Goal: Task Accomplishment & Management: Complete application form

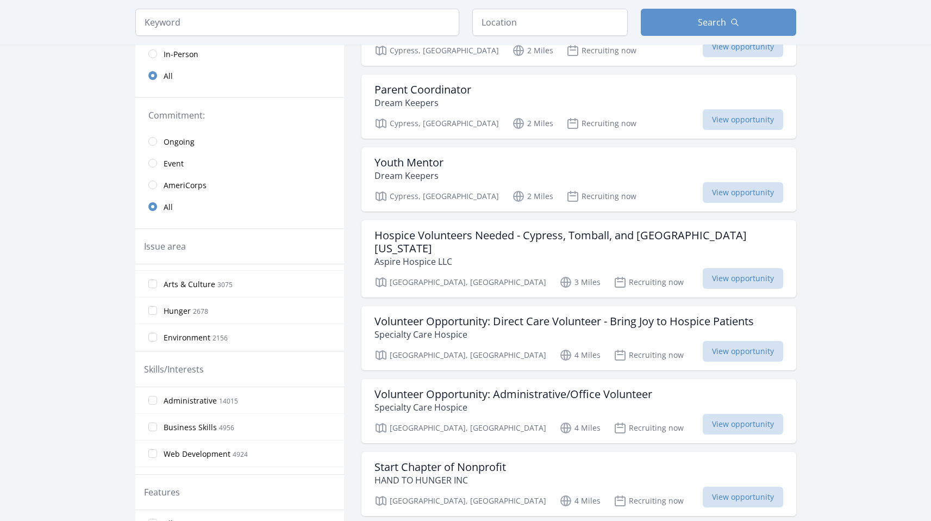
scroll to position [182, 0]
click at [151, 286] on label "Arts & Culture 3075" at bounding box center [239, 282] width 209 height 22
click at [151, 286] on input "Arts & Culture 3075" at bounding box center [152, 281] width 9 height 9
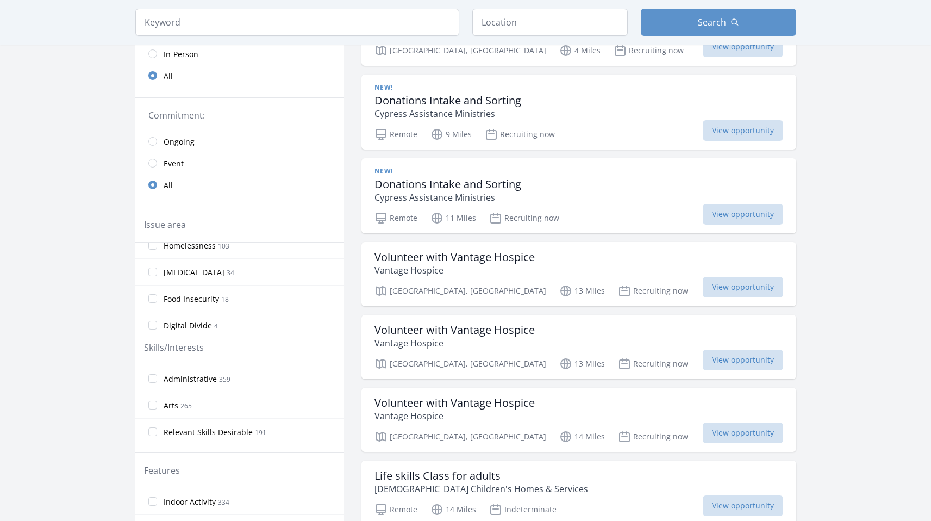
scroll to position [685, 0]
click at [153, 290] on input "Food Insecurity 18" at bounding box center [152, 289] width 9 height 9
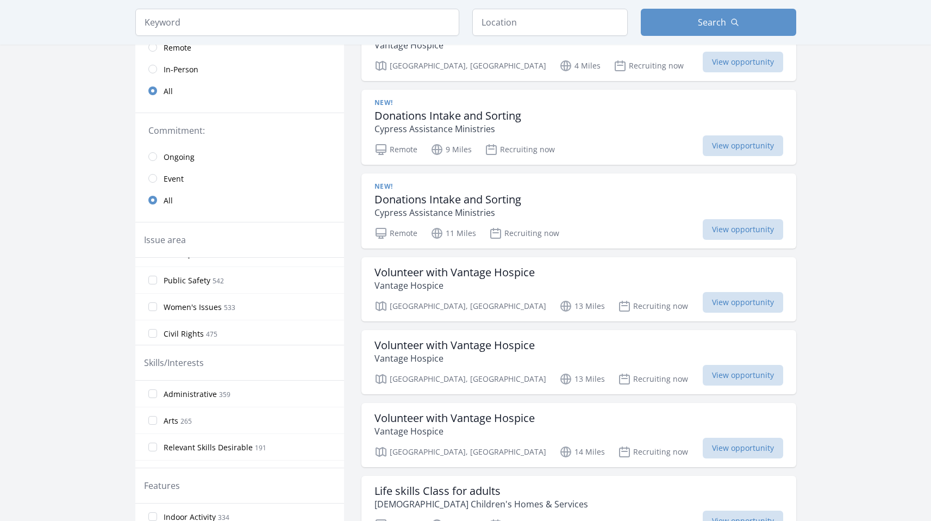
scroll to position [467, 0]
click at [150, 309] on input "Women's Issues 533" at bounding box center [152, 309] width 9 height 9
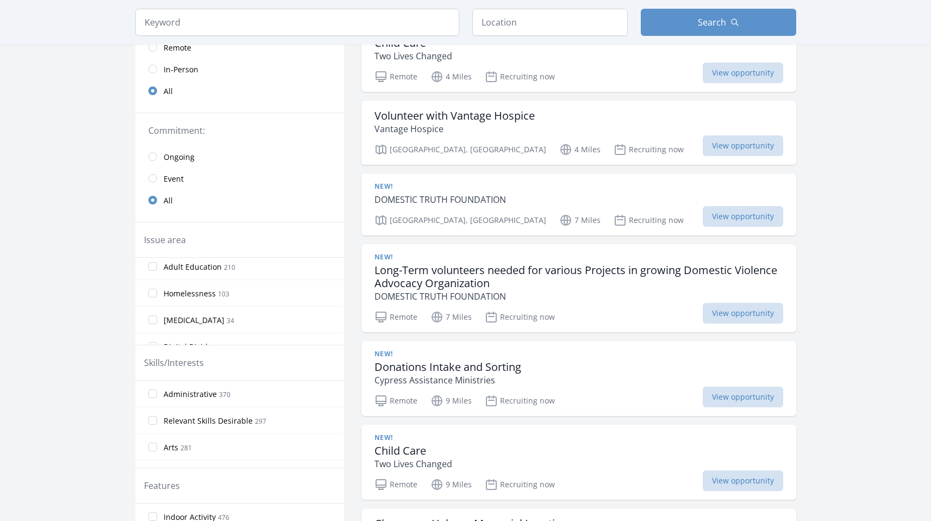
scroll to position [638, 0]
click at [152, 319] on label "Homelessness 103" at bounding box center [239, 325] width 209 height 22
click at [152, 320] on input "Homelessness 103" at bounding box center [152, 324] width 9 height 9
click at [155, 329] on input "Poverty 706" at bounding box center [152, 328] width 9 height 9
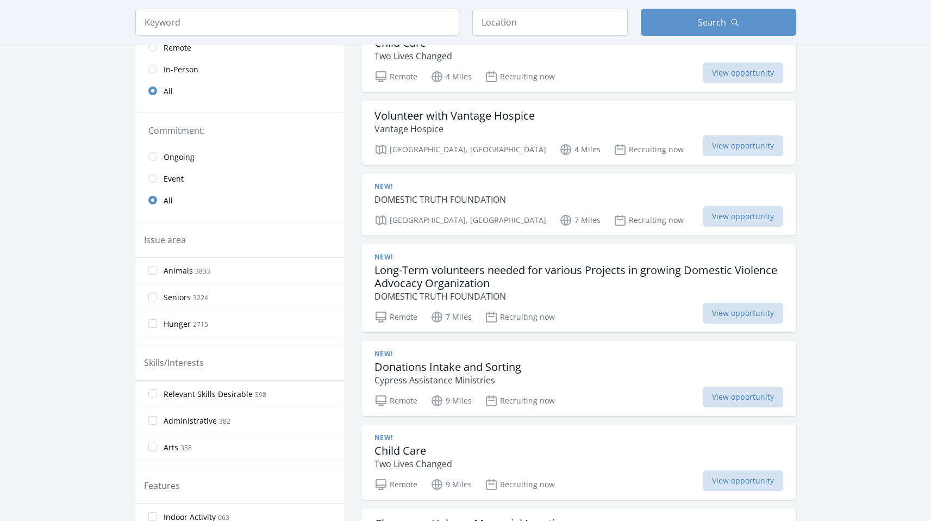
scroll to position [270, 0]
click at [145, 319] on label "Hunger 2715" at bounding box center [239, 320] width 209 height 22
click at [148, 319] on input "Hunger 2715" at bounding box center [152, 320] width 9 height 9
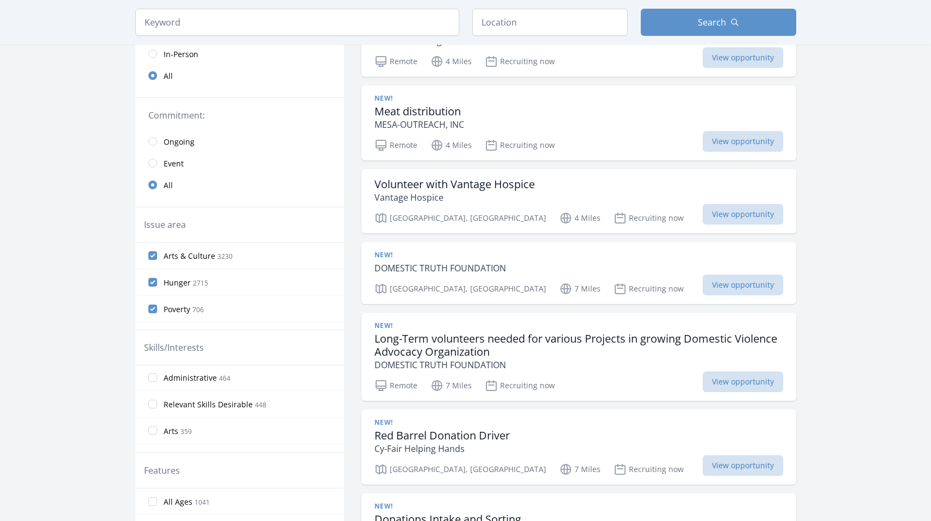
scroll to position [2, 0]
click at [154, 424] on label "Arts 359" at bounding box center [239, 429] width 209 height 22
click at [154, 425] on input "Arts 359" at bounding box center [152, 429] width 9 height 9
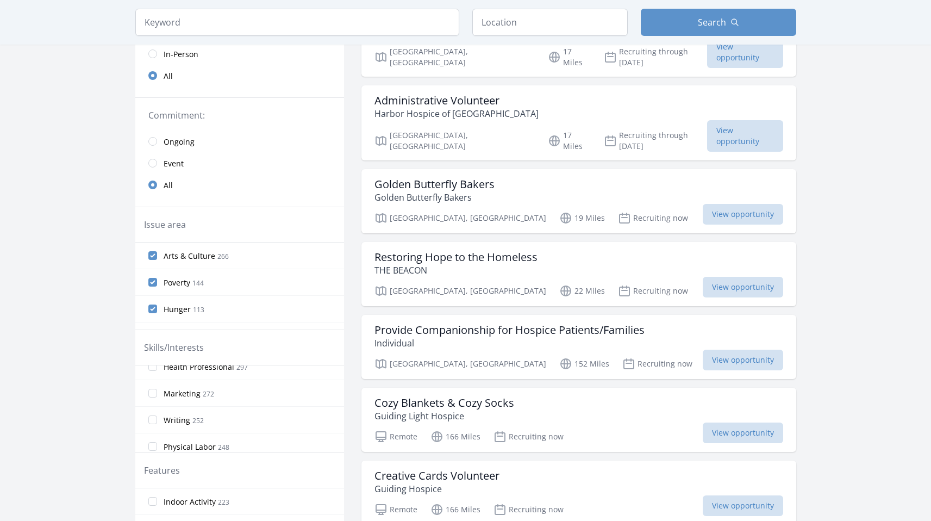
scroll to position [121, 0]
click at [154, 413] on input "Writing 252" at bounding box center [152, 417] width 9 height 9
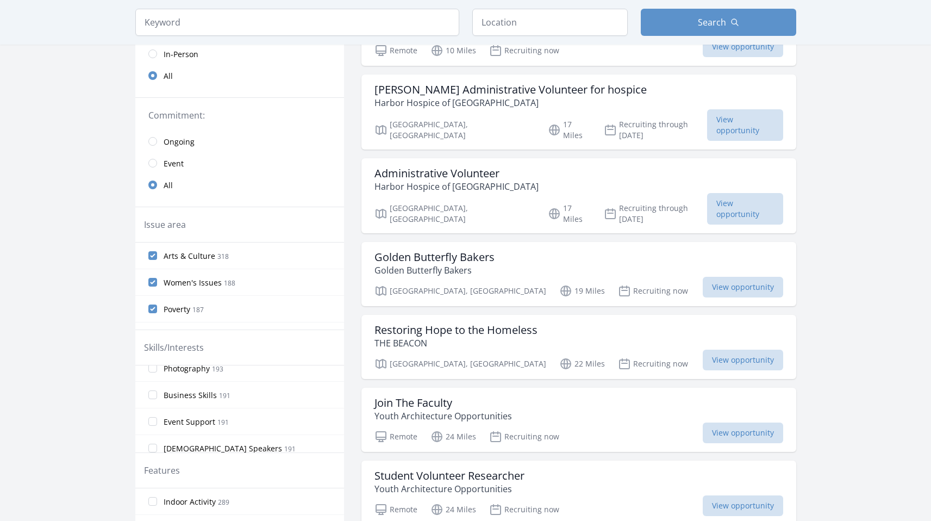
scroll to position [268, 0]
click at [151, 383] on label "Photography 193" at bounding box center [239, 376] width 209 height 22
click at [151, 380] on input "Photography 193" at bounding box center [152, 376] width 9 height 9
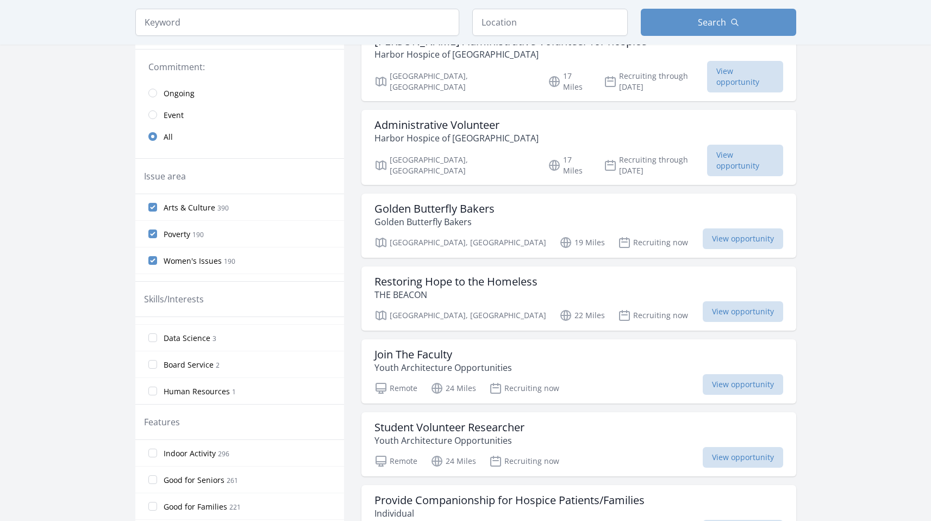
scroll to position [0, 0]
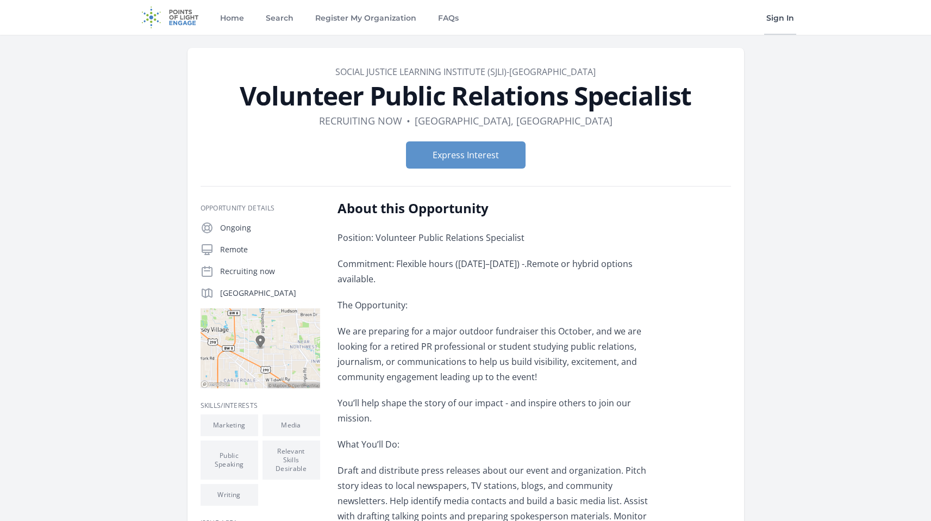
click at [778, 12] on link "Sign In" at bounding box center [780, 17] width 32 height 35
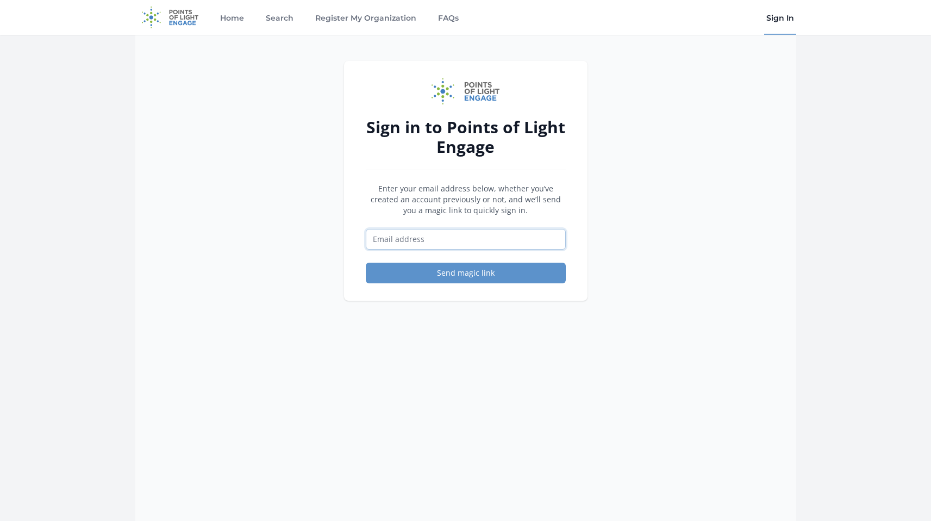
click at [456, 235] on input "Email address" at bounding box center [466, 239] width 200 height 21
type input "samflo1212@gmail.com"
click at [468, 267] on button "Send magic link" at bounding box center [466, 272] width 200 height 21
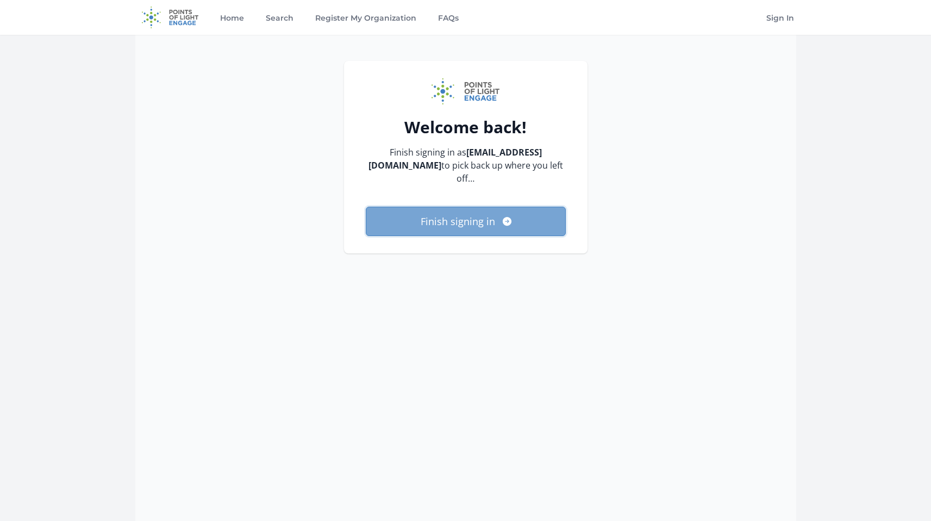
click at [447, 217] on button "Finish signing in" at bounding box center [466, 220] width 200 height 29
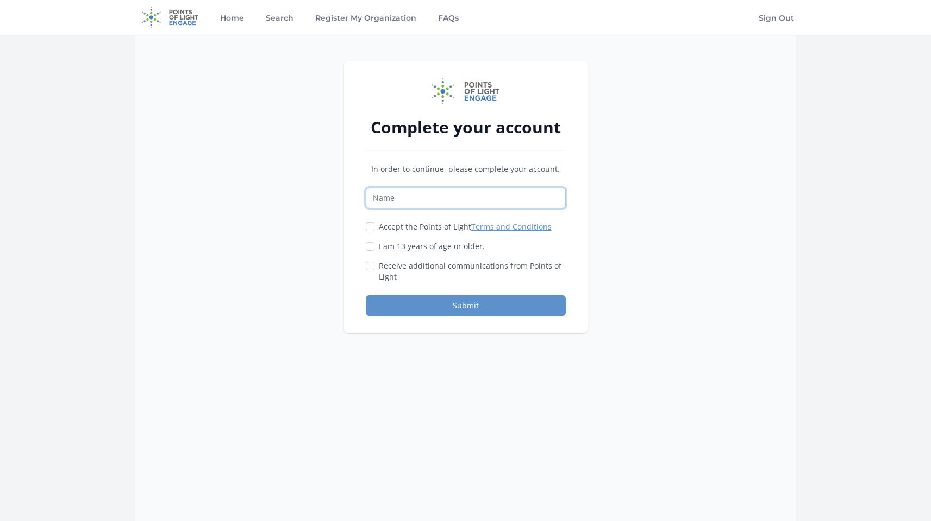
click at [472, 194] on input "Name" at bounding box center [466, 197] width 200 height 21
type input "[PERSON_NAME]"
click at [369, 228] on input "Accept the Points of Light Terms and Conditions" at bounding box center [370, 226] width 9 height 9
checkbox input "true"
click at [371, 244] on input "I am 13 years of age or older." at bounding box center [370, 246] width 9 height 9
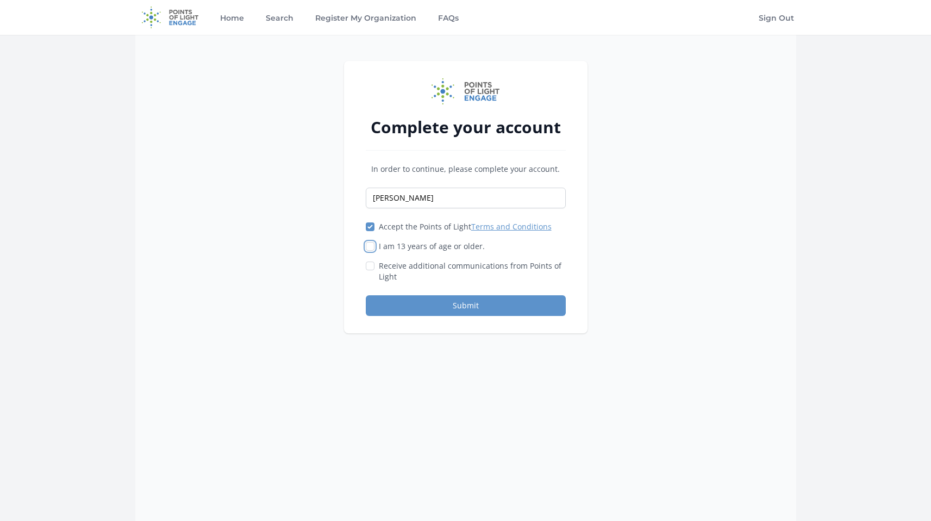
checkbox input "true"
click at [369, 268] on input "Receive additional communications from Points of Light" at bounding box center [370, 265] width 9 height 9
checkbox input "true"
click at [418, 293] on div "In order to continue, please complete your account. Samantha Accept the Points …" at bounding box center [466, 240] width 200 height 152
click at [425, 301] on button "Submit" at bounding box center [466, 305] width 200 height 21
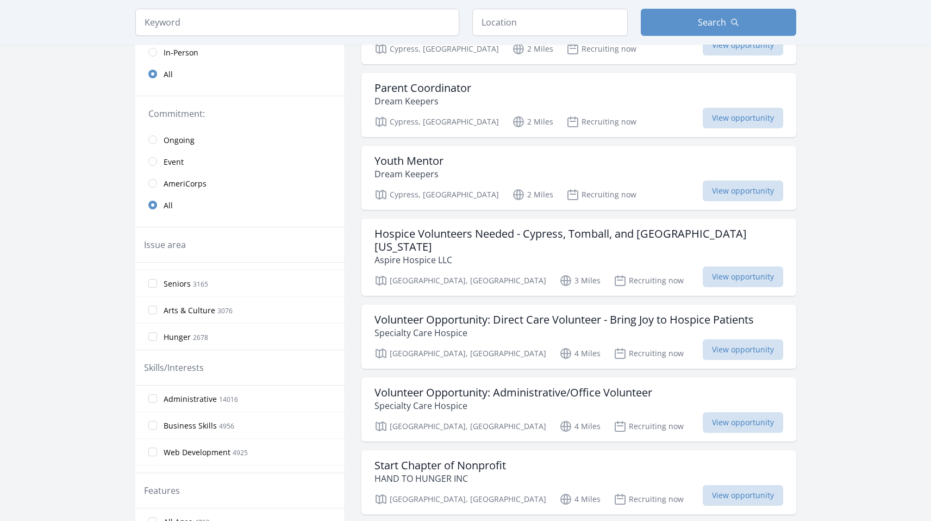
scroll to position [153, 0]
click at [154, 309] on input "Arts & Culture 3076" at bounding box center [152, 308] width 9 height 9
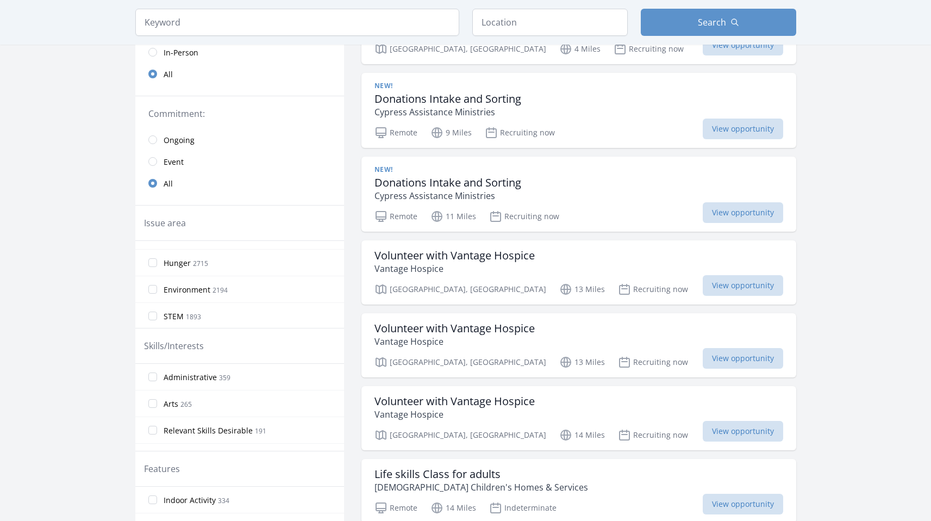
scroll to position [205, 0]
click at [152, 289] on input "Environment 2194" at bounding box center [152, 288] width 9 height 9
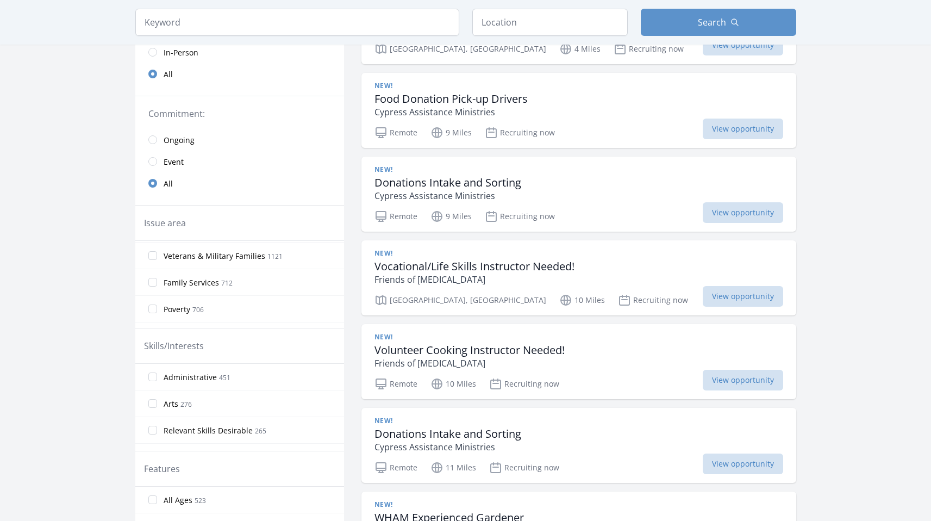
scroll to position [347, 0]
click at [154, 308] on input "Poverty 706" at bounding box center [152, 306] width 9 height 9
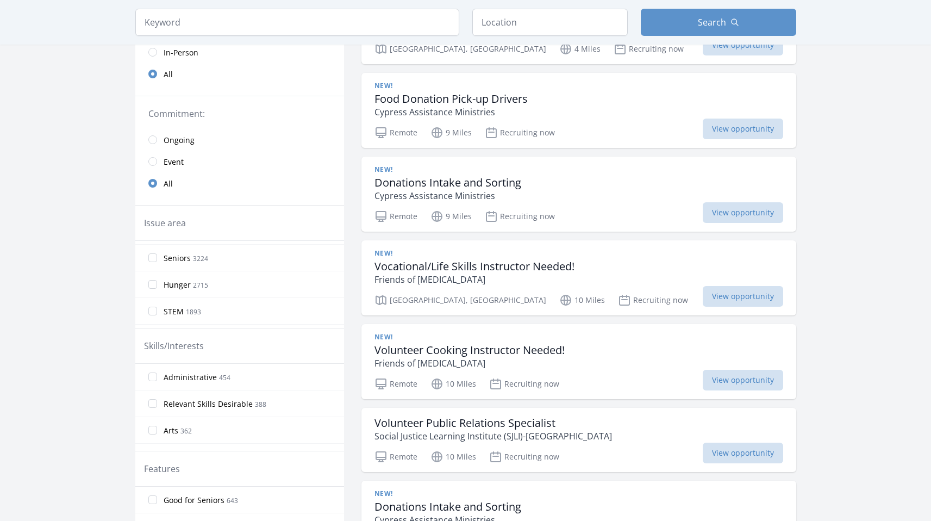
scroll to position [239, 0]
click at [156, 283] on input "Hunger 2715" at bounding box center [152, 281] width 9 height 9
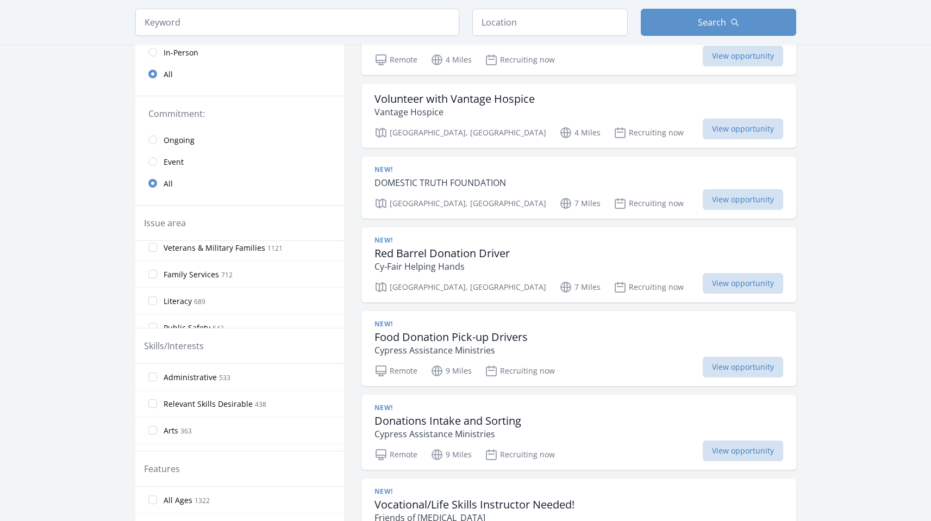
scroll to position [381, 0]
click at [153, 295] on input "Literacy 689" at bounding box center [152, 299] width 9 height 9
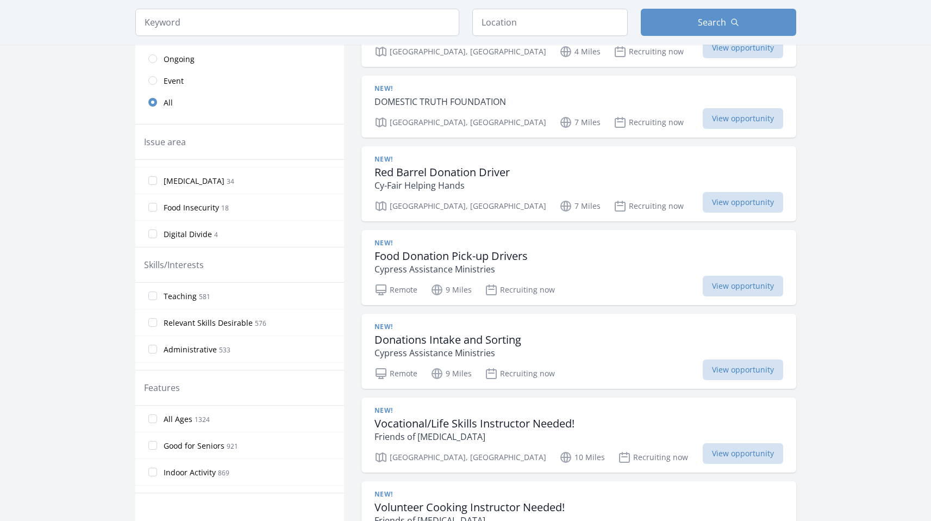
scroll to position [241, 0]
click at [152, 210] on input "Food Insecurity 18" at bounding box center [152, 206] width 9 height 9
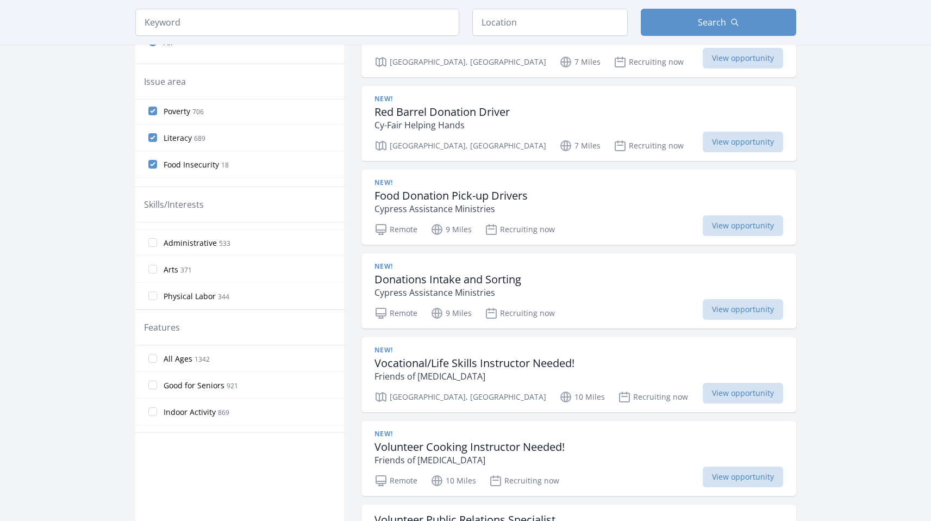
scroll to position [48, 0]
click at [154, 267] on input "Arts 371" at bounding box center [152, 266] width 9 height 9
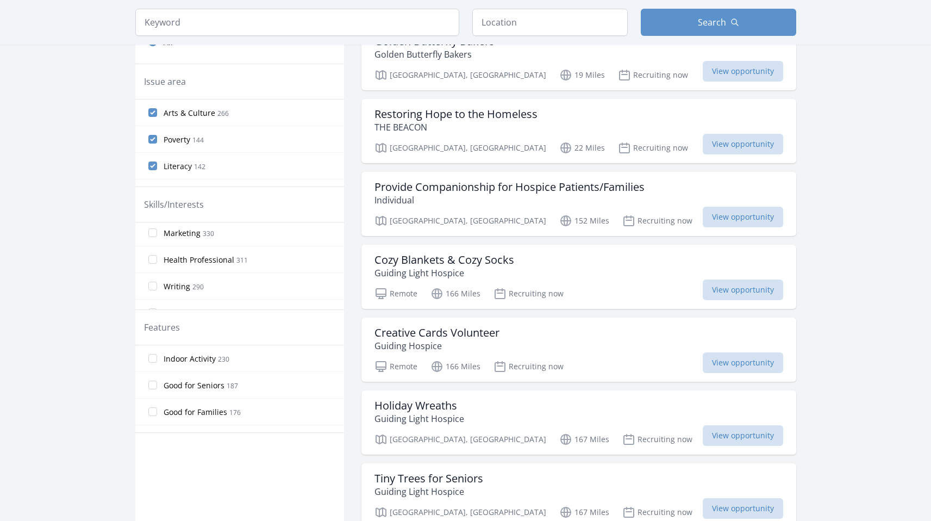
scroll to position [164, 0]
click at [155, 260] on input "Writing 290" at bounding box center [152, 257] width 9 height 9
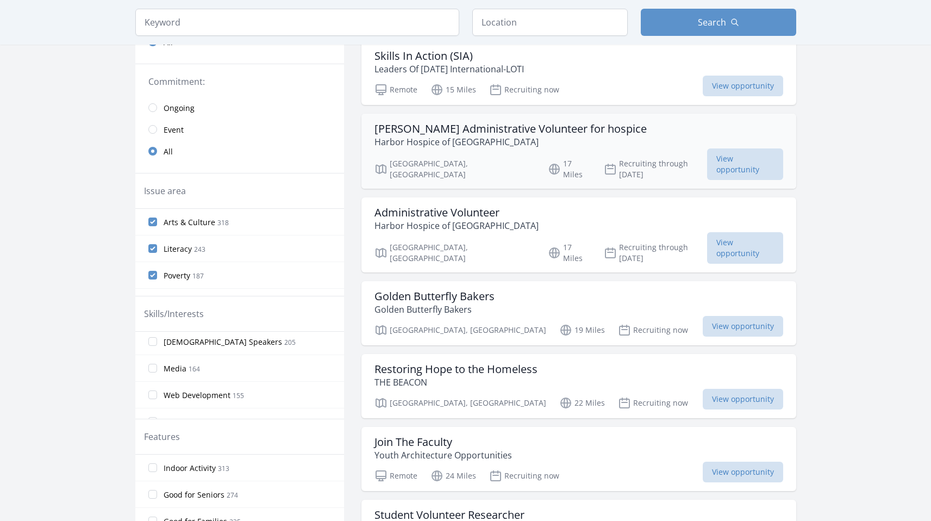
scroll to position [0, 0]
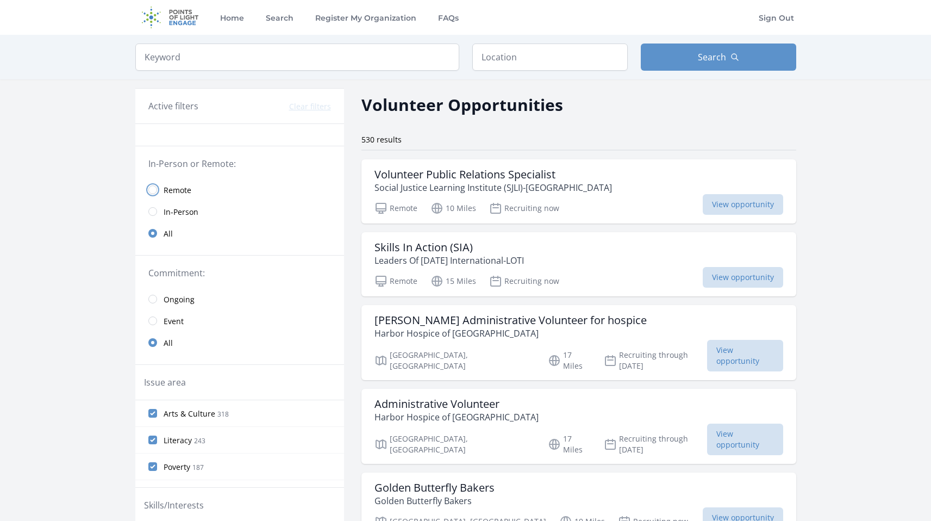
click at [148, 191] on input "radio" at bounding box center [152, 189] width 9 height 9
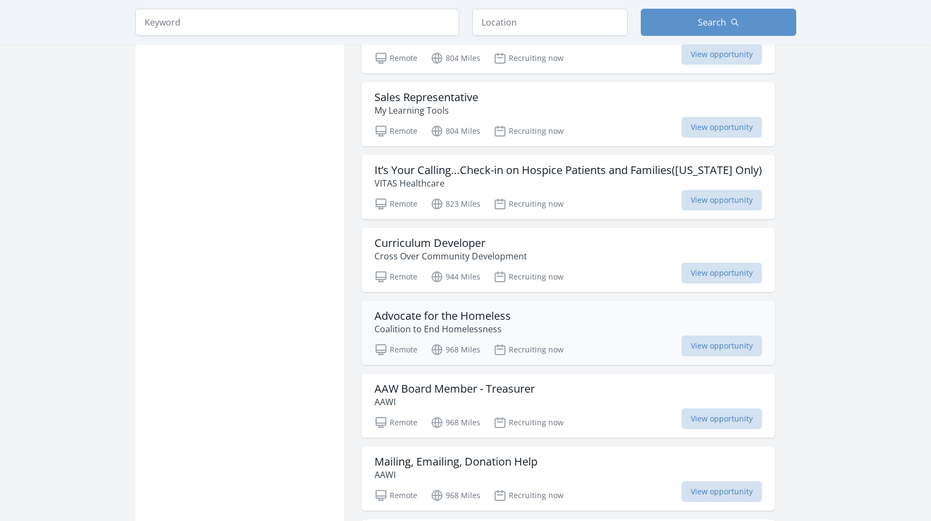
scroll to position [1047, 0]
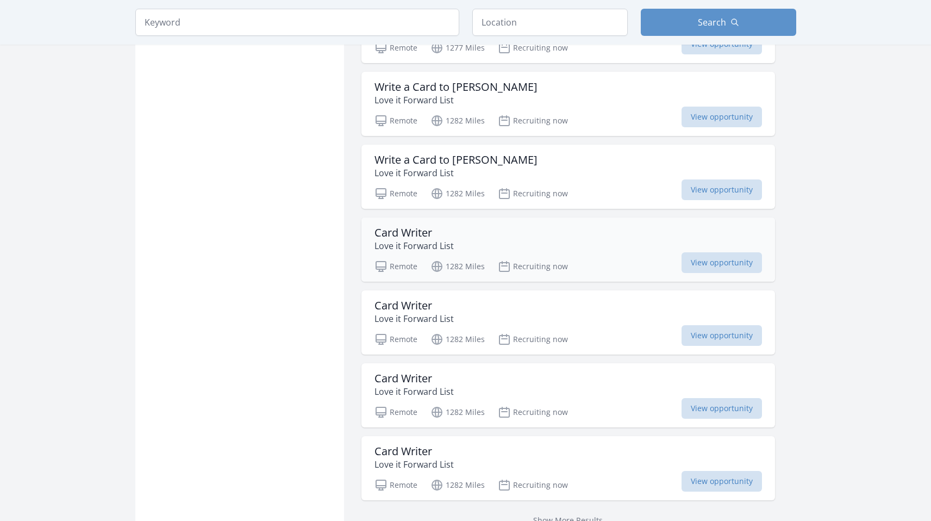
scroll to position [2610, 0]
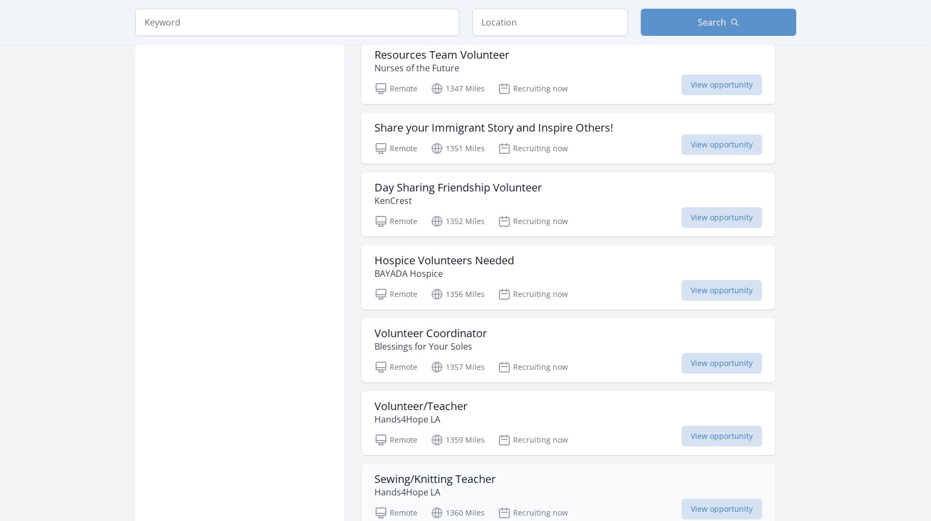
scroll to position [4195, 0]
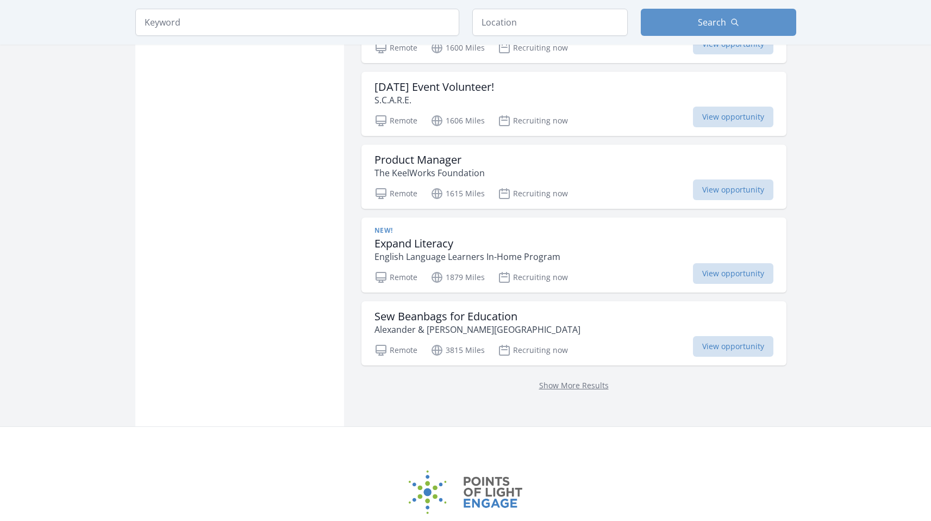
scroll to position [5411, 0]
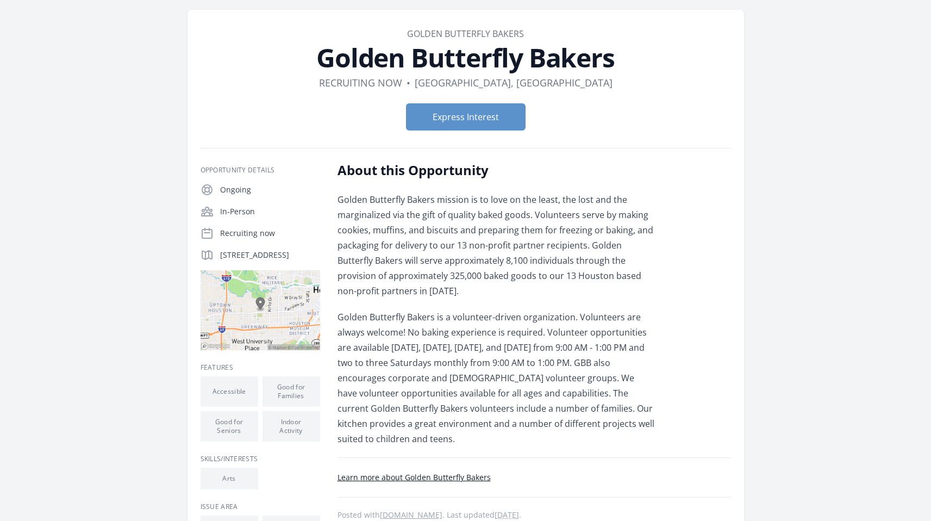
scroll to position [64, 0]
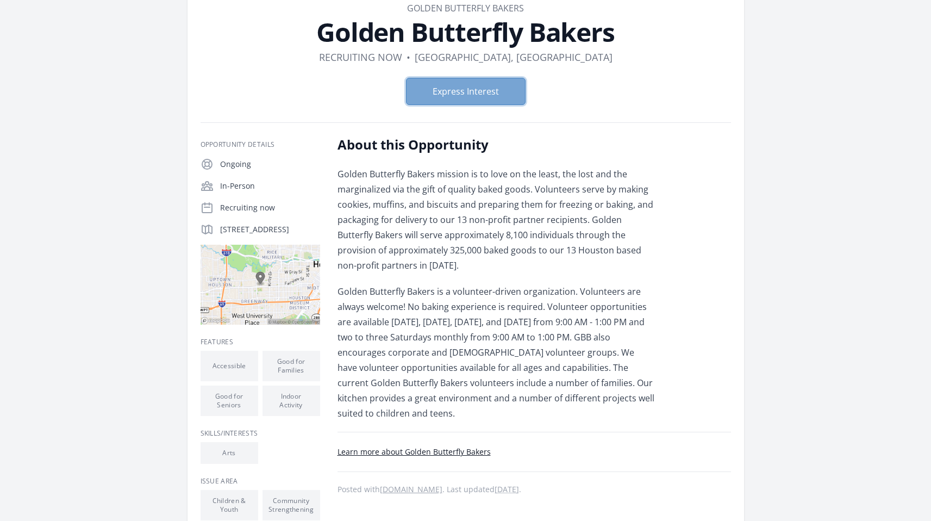
click at [499, 92] on button "Express Interest" at bounding box center [466, 91] width 120 height 27
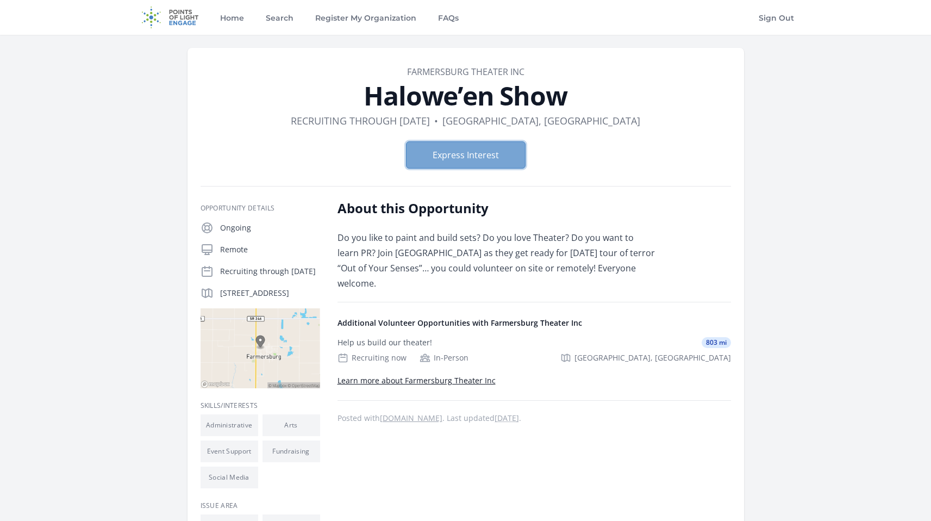
click at [460, 156] on button "Express Interest" at bounding box center [466, 154] width 120 height 27
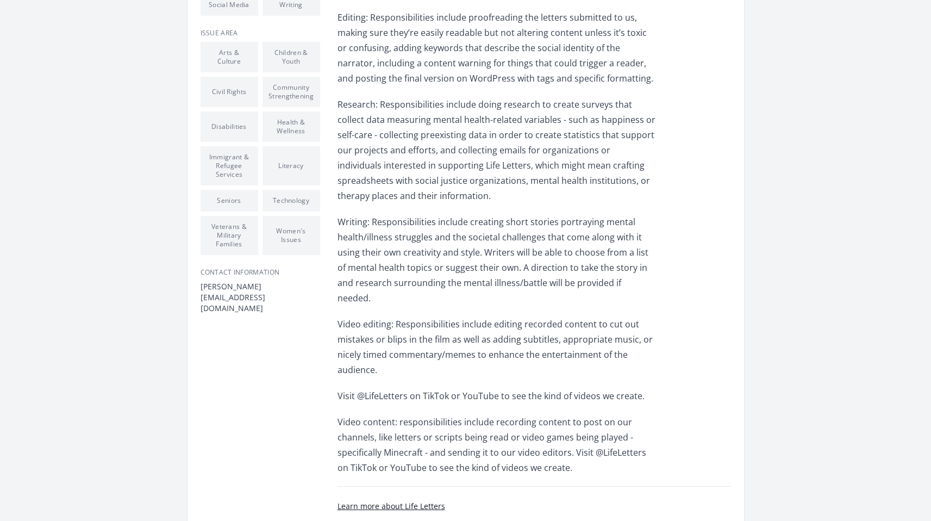
scroll to position [562, 0]
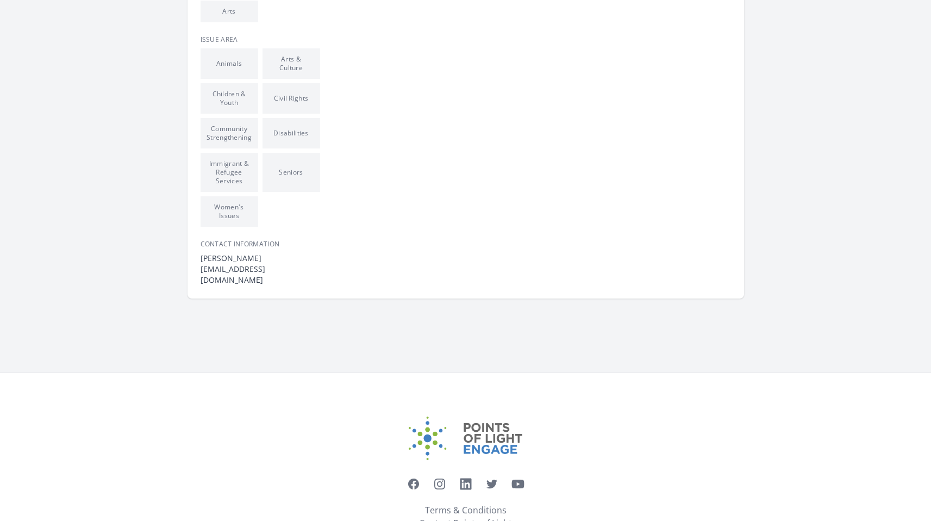
scroll to position [505, 0]
